Goal: Task Accomplishment & Management: Use online tool/utility

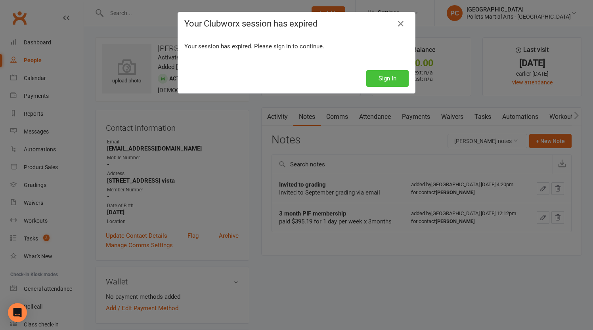
click at [366, 78] on button "Sign In" at bounding box center [387, 78] width 42 height 17
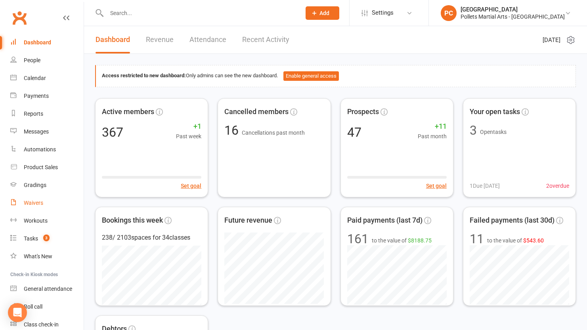
click at [38, 205] on div "Waivers" at bounding box center [33, 203] width 19 height 6
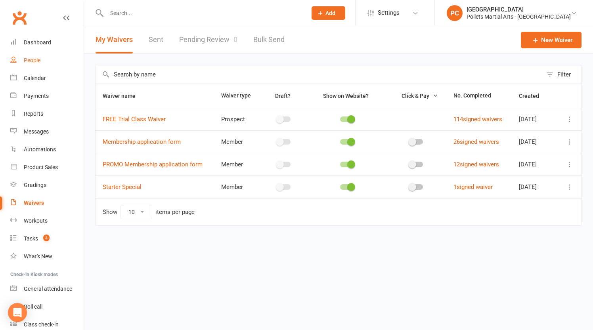
click at [37, 62] on div "People" at bounding box center [32, 60] width 17 height 6
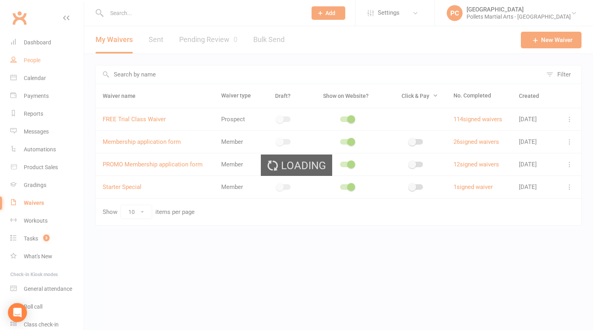
select select "100"
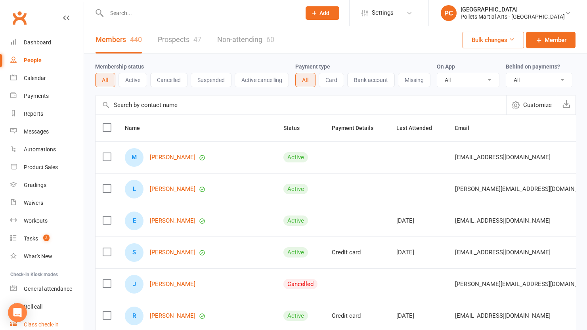
scroll to position [33, 0]
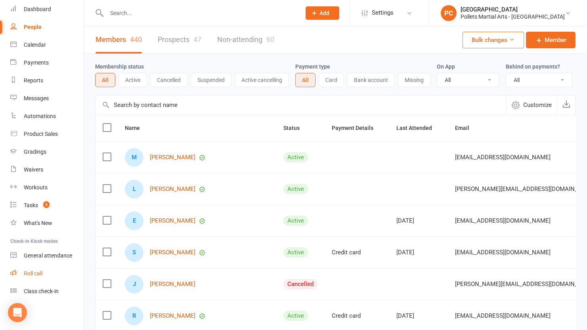
click at [37, 274] on div "Roll call" at bounding box center [33, 273] width 19 height 6
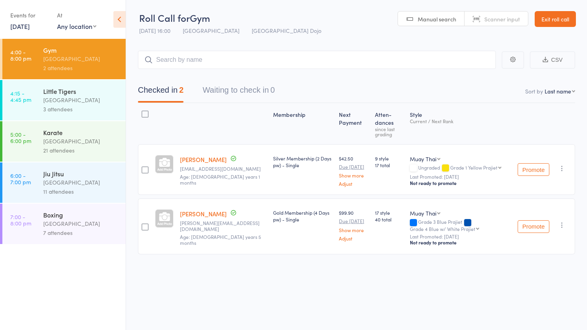
click at [565, 24] on link "Exit roll call" at bounding box center [555, 19] width 41 height 16
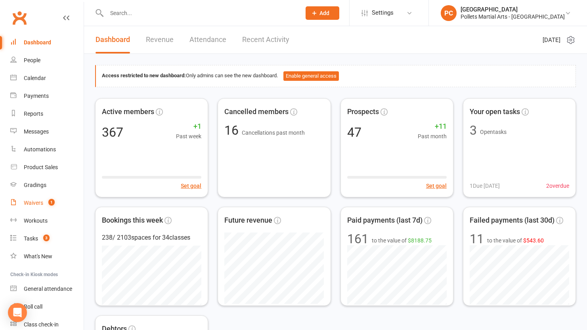
click at [35, 201] on div "Waivers" at bounding box center [33, 203] width 19 height 6
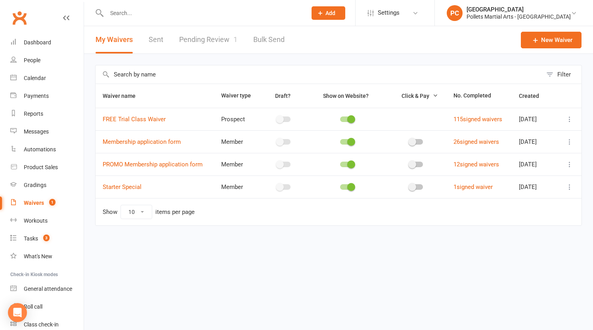
click at [200, 40] on link "Pending Review 1" at bounding box center [208, 39] width 58 height 27
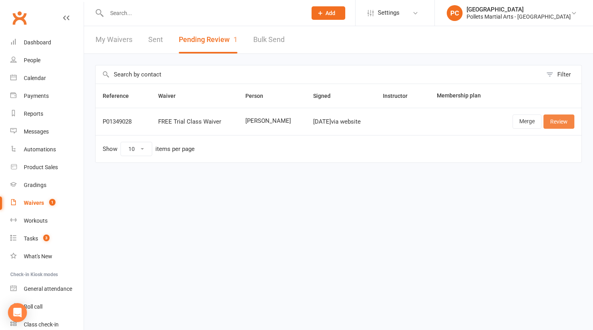
scroll to position [33, 0]
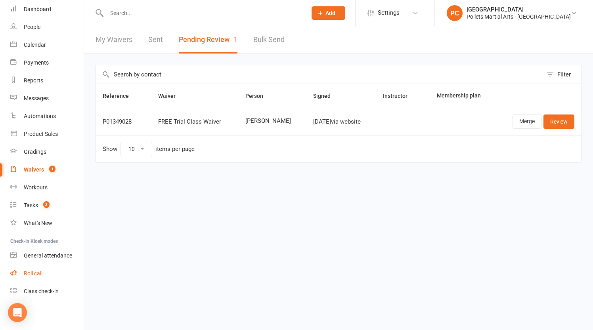
click at [34, 276] on div "Roll call" at bounding box center [33, 273] width 19 height 6
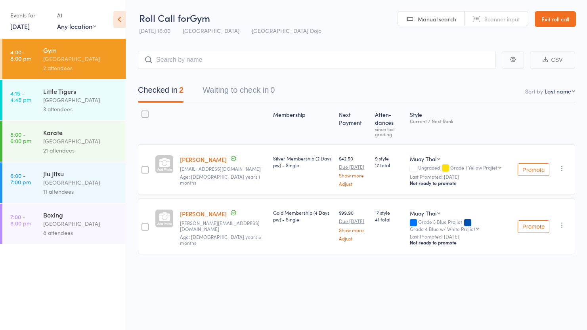
click at [59, 227] on div "[GEOGRAPHIC_DATA]" at bounding box center [81, 223] width 76 height 9
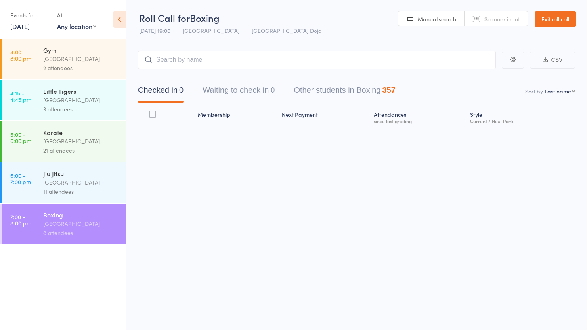
click at [218, 57] on input "search" at bounding box center [317, 60] width 358 height 18
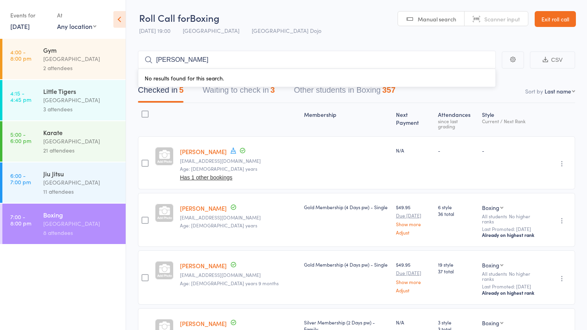
type input "rebecca"
click at [280, 13] on header "Roll Call for Boxing 11 Sep 19:00 Pollets Castle Hill Castle Hill Dojo Manual s…" at bounding box center [356, 19] width 461 height 39
click at [123, 16] on icon at bounding box center [119, 19] width 12 height 17
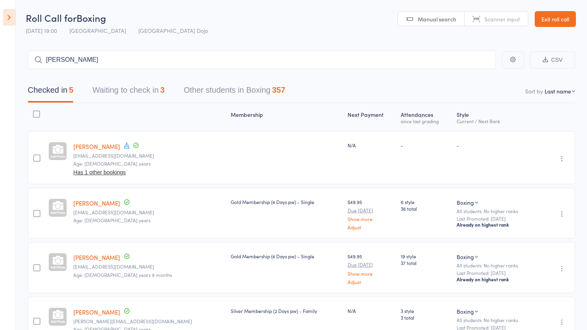
click at [16, 21] on header "Roll Call for Boxing 11 Sep 19:00 Pollets Castle Hill Castle Hill Dojo Manual s…" at bounding box center [293, 19] width 587 height 39
click at [12, 20] on icon at bounding box center [9, 17] width 12 height 17
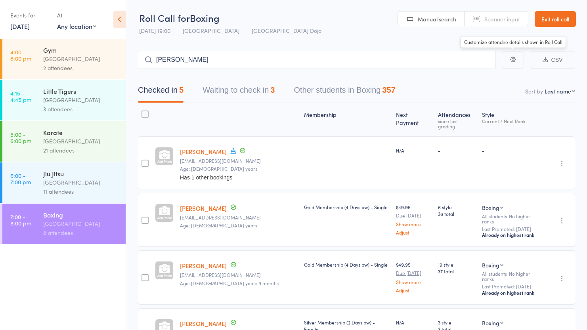
click at [554, 20] on link "Exit roll call" at bounding box center [555, 19] width 41 height 16
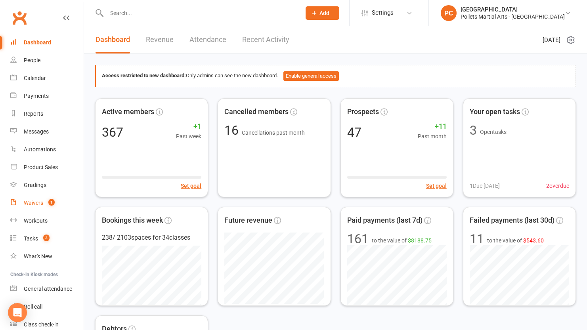
click at [38, 206] on div "Waivers" at bounding box center [33, 203] width 19 height 6
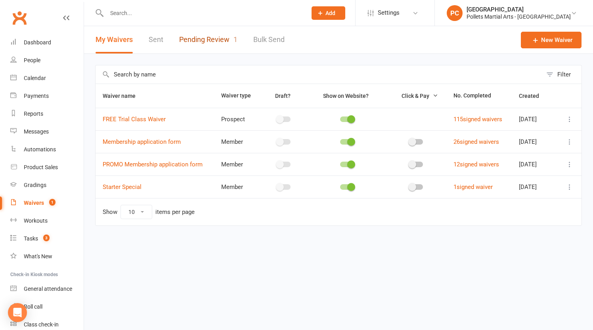
click at [210, 42] on link "Pending Review 1" at bounding box center [208, 39] width 58 height 27
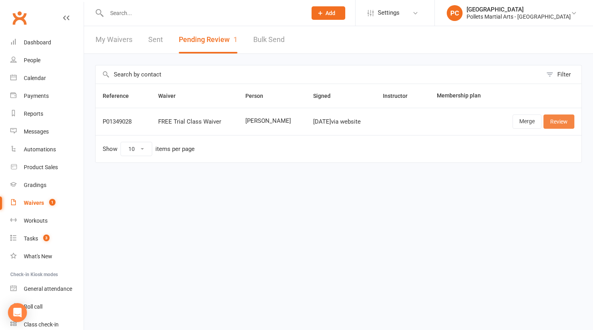
click at [562, 125] on link "Review" at bounding box center [559, 122] width 31 height 14
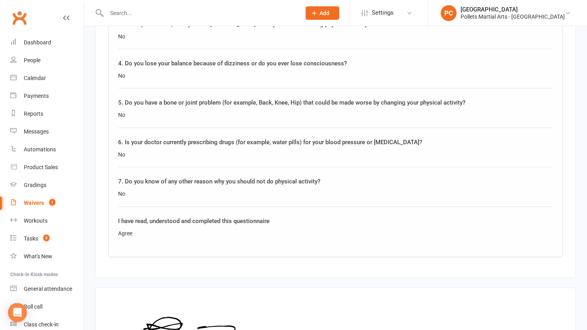
scroll to position [798, 0]
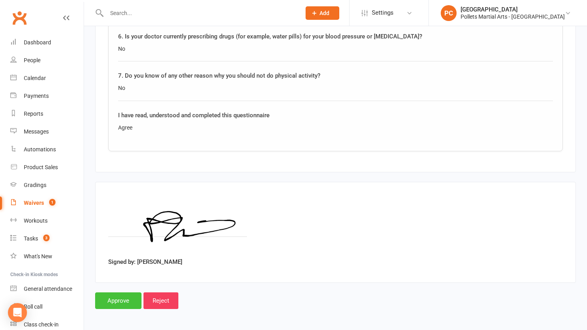
click at [108, 297] on input "Approve" at bounding box center [118, 301] width 46 height 17
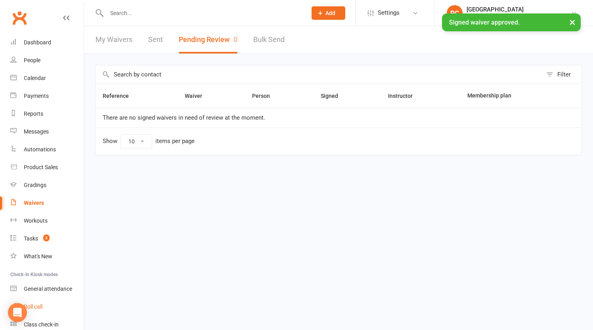
click at [42, 307] on div "Roll call" at bounding box center [33, 307] width 19 height 6
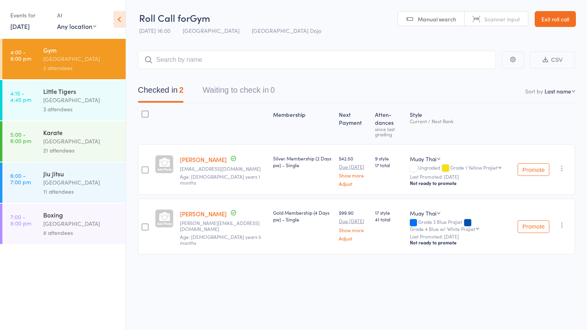
click at [84, 217] on div "Boxing" at bounding box center [81, 215] width 76 height 9
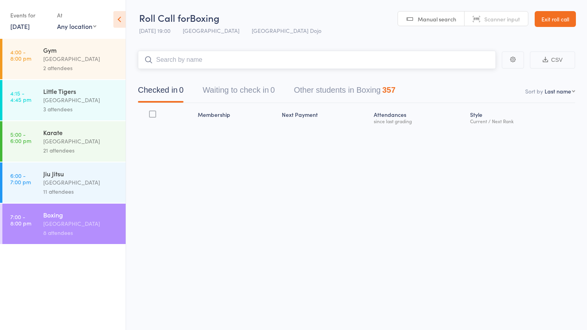
click at [219, 54] on input "search" at bounding box center [317, 60] width 358 height 18
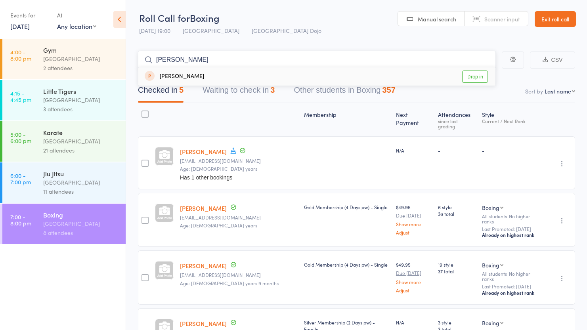
type input "rebecca"
click at [476, 80] on link "Drop in" at bounding box center [475, 77] width 26 height 12
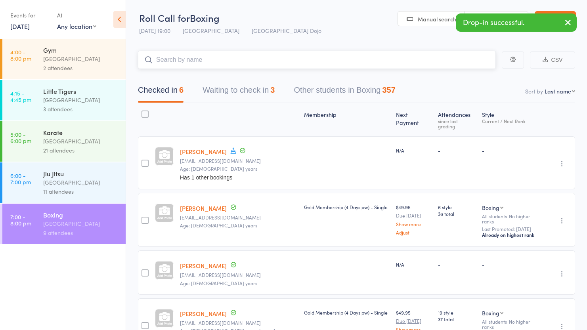
click at [253, 88] on button "Waiting to check in 3" at bounding box center [239, 92] width 72 height 21
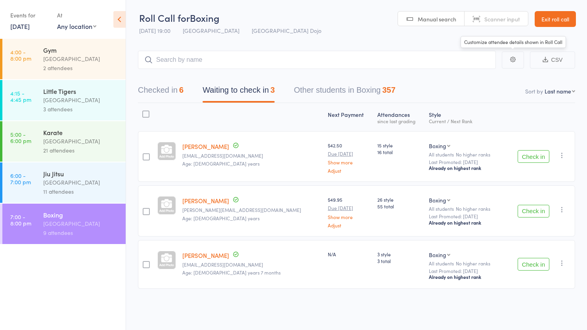
click at [540, 16] on link "Exit roll call" at bounding box center [555, 19] width 41 height 16
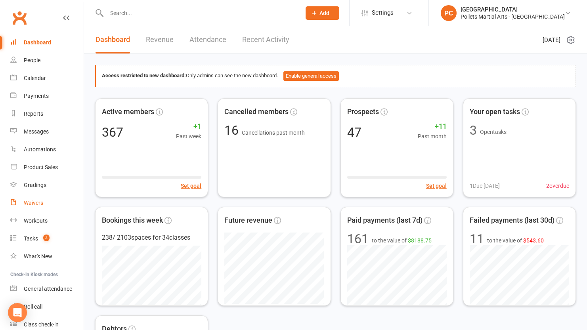
click at [42, 207] on link "Waivers" at bounding box center [46, 203] width 73 height 18
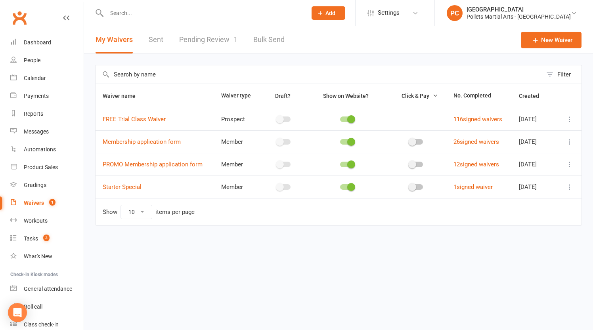
click at [224, 45] on link "Pending Review 1" at bounding box center [208, 39] width 58 height 27
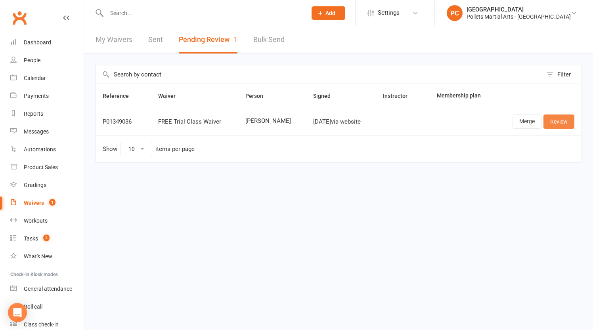
click at [567, 123] on link "Review" at bounding box center [559, 122] width 31 height 14
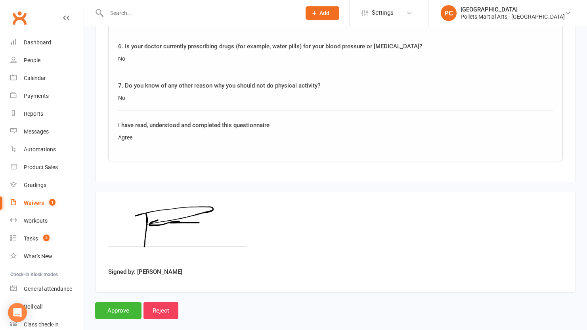
scroll to position [798, 0]
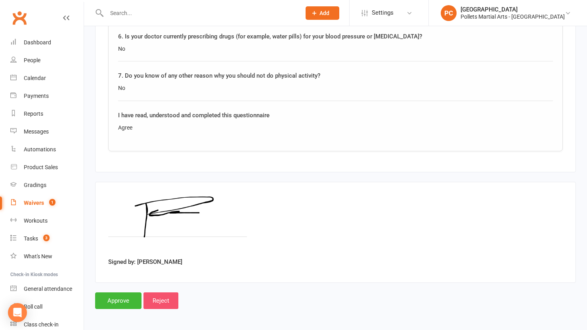
click at [168, 303] on input "Reject" at bounding box center [161, 301] width 35 height 17
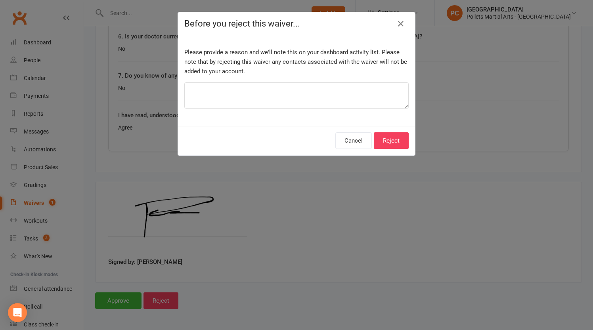
click at [284, 113] on div "Please provide a reason and we'll note this on your dashboard activity list. Pl…" at bounding box center [296, 80] width 237 height 91
click at [279, 103] on textarea at bounding box center [296, 95] width 224 height 26
click at [378, 144] on button "Reject" at bounding box center [391, 140] width 35 height 17
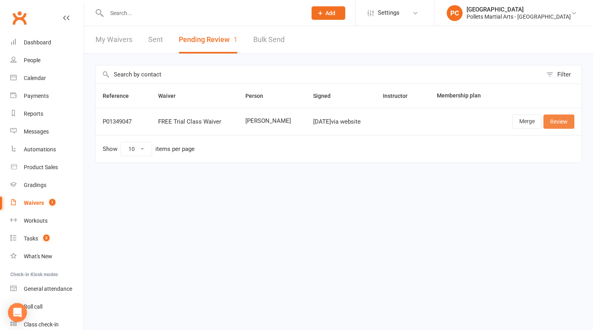
click at [558, 124] on link "Review" at bounding box center [559, 122] width 31 height 14
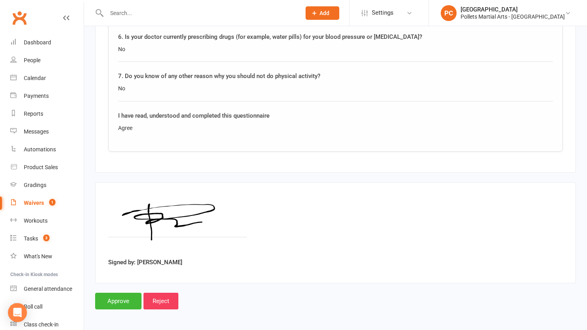
scroll to position [798, 0]
click at [115, 297] on input "Approve" at bounding box center [118, 301] width 46 height 17
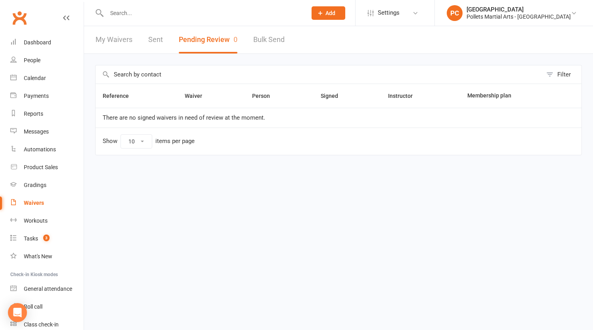
click at [134, 189] on html "Prospect Member Non-attending contact Class / event Appointment Grading event T…" at bounding box center [296, 94] width 593 height 189
click at [39, 310] on div "Roll call" at bounding box center [33, 307] width 19 height 6
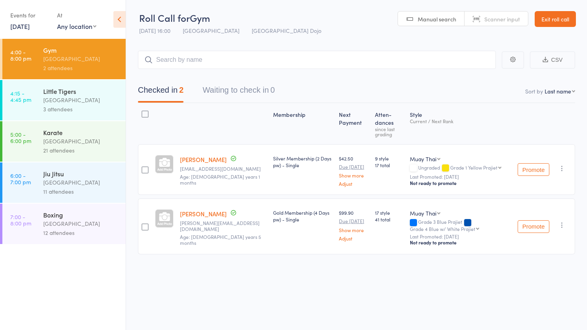
click at [75, 222] on div "[GEOGRAPHIC_DATA]" at bounding box center [81, 223] width 76 height 9
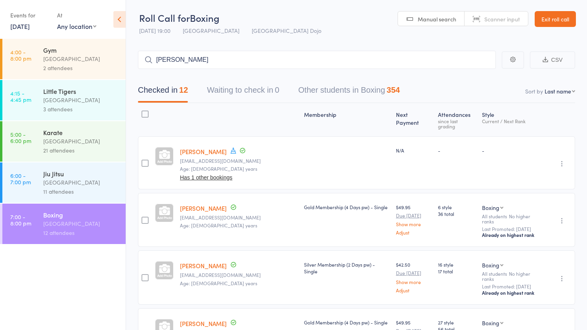
type input "[PERSON_NAME]"
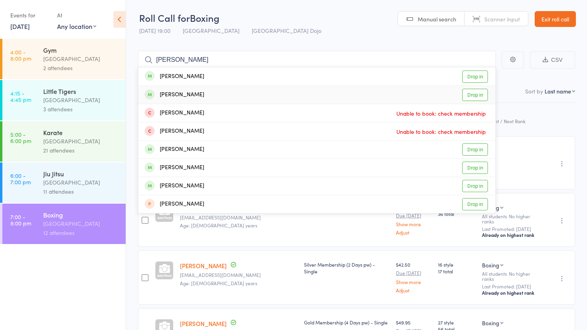
click at [465, 94] on link "Drop in" at bounding box center [475, 95] width 26 height 12
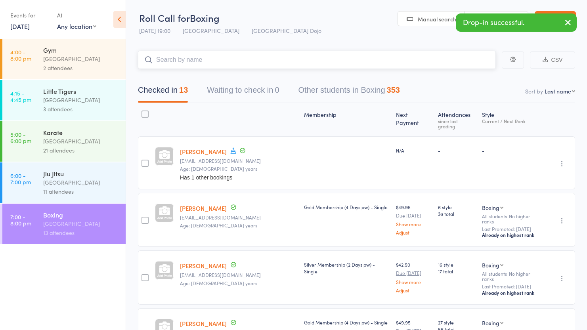
click at [311, 56] on input "search" at bounding box center [317, 60] width 358 height 18
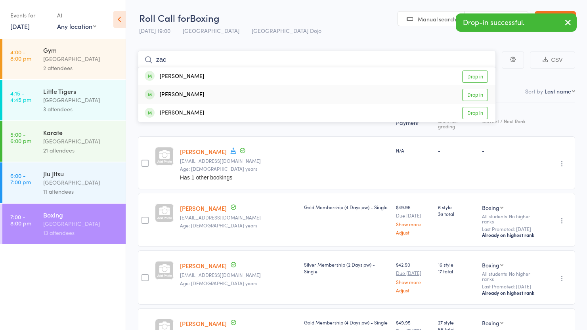
type input "zac"
click at [478, 98] on link "Drop in" at bounding box center [475, 95] width 26 height 12
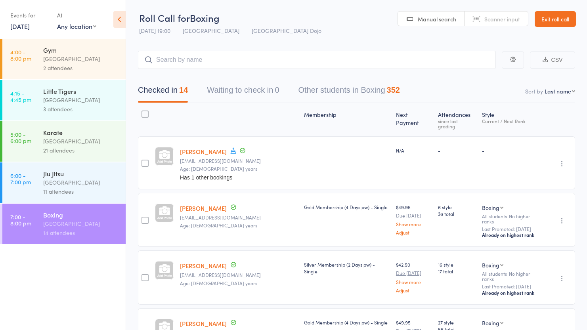
click at [560, 14] on link "Exit roll call" at bounding box center [555, 19] width 41 height 16
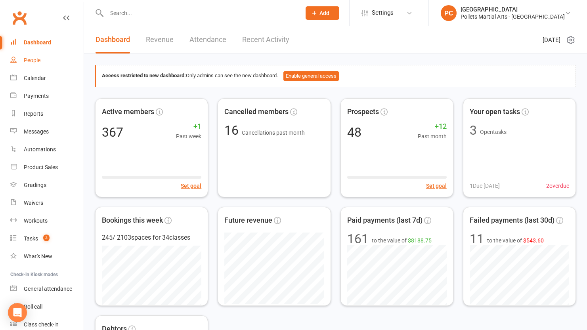
click at [51, 54] on link "People" at bounding box center [46, 61] width 73 height 18
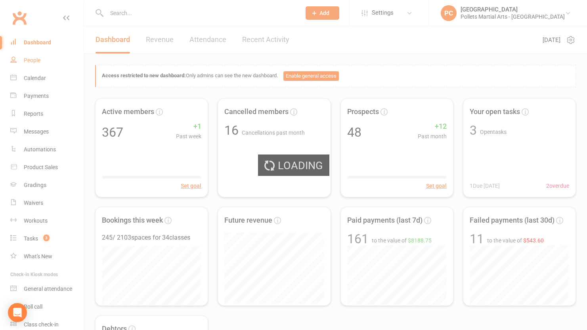
select select "100"
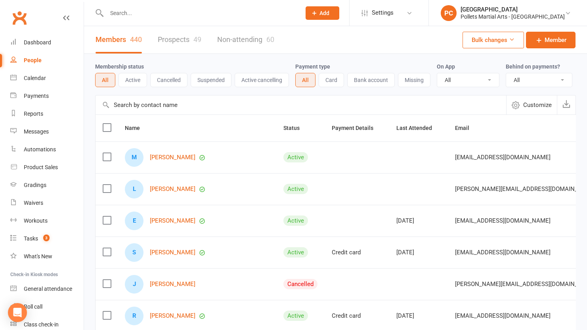
click at [186, 39] on link "Prospects 49" at bounding box center [180, 39] width 44 height 27
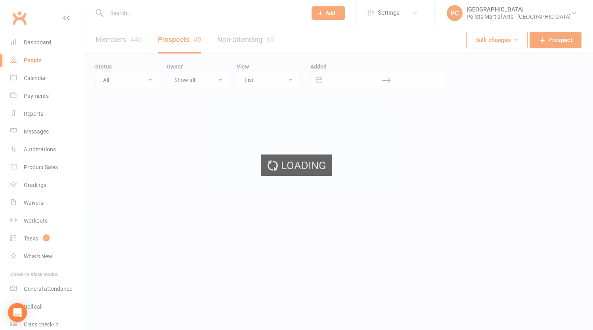
select select "100"
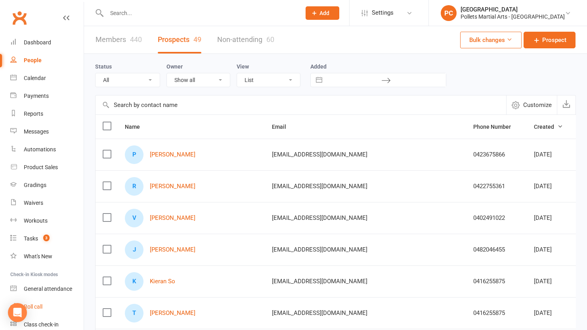
click at [35, 313] on link "Roll call" at bounding box center [46, 307] width 73 height 18
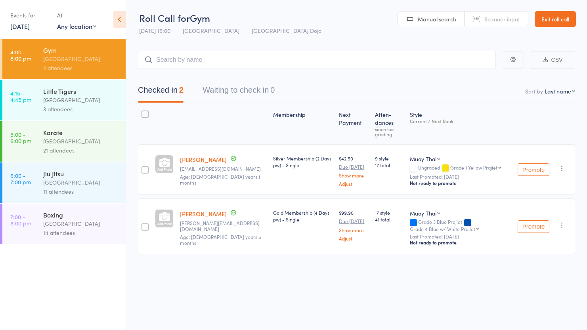
click at [77, 214] on div "Boxing" at bounding box center [81, 215] width 76 height 9
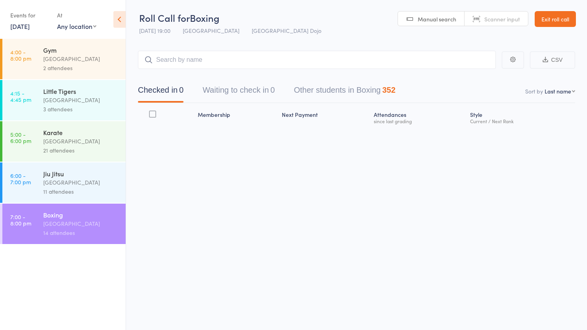
click at [213, 57] on input "search" at bounding box center [317, 60] width 358 height 18
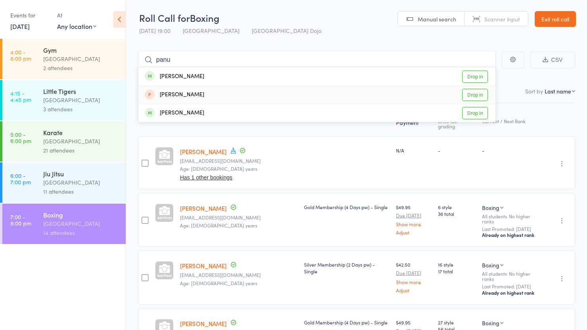
type input "panu"
click at [476, 94] on link "Drop in" at bounding box center [475, 95] width 26 height 12
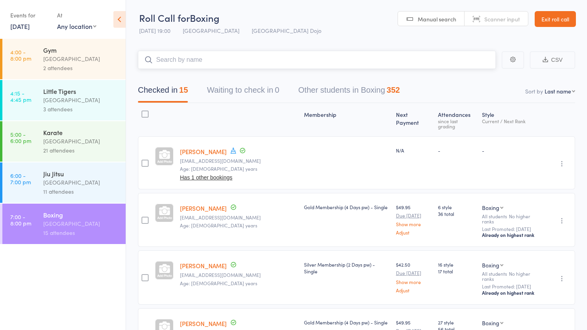
click at [301, 68] on input "search" at bounding box center [317, 60] width 358 height 18
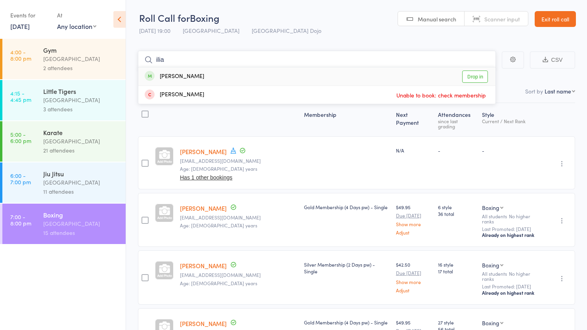
type input "ilia"
click at [484, 75] on link "Drop in" at bounding box center [475, 77] width 26 height 12
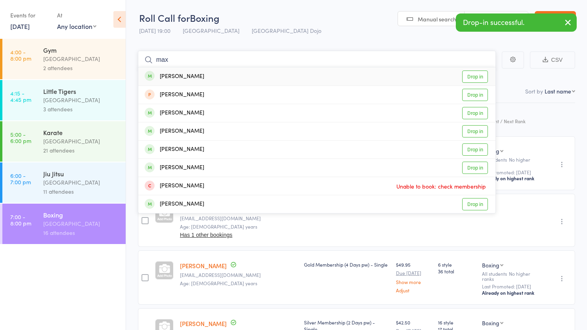
type input "max"
click at [467, 73] on link "Drop in" at bounding box center [475, 77] width 26 height 12
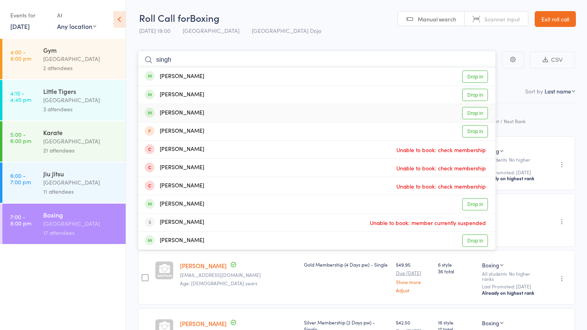
type input "singh"
click at [481, 109] on link "Drop in" at bounding box center [475, 113] width 26 height 12
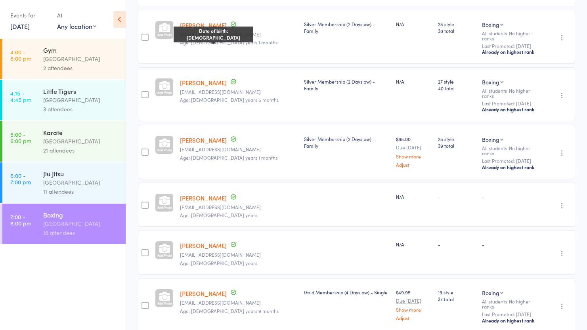
scroll to position [590, 0]
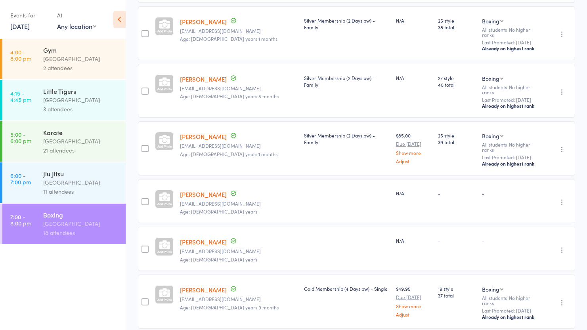
click at [81, 284] on ul "4:00 - 8:00 pm Gym [GEOGRAPHIC_DATA] 2 attendees 4:15 - 4:45 pm Little Tigers […" at bounding box center [63, 184] width 126 height 291
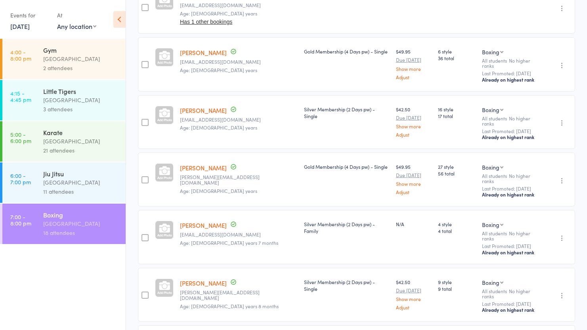
scroll to position [214, 0]
